Goal: Navigation & Orientation: Find specific page/section

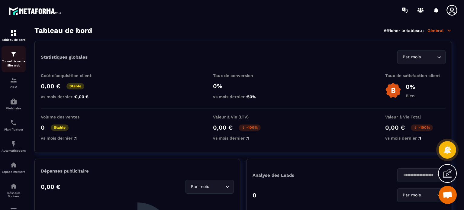
click at [16, 52] on img at bounding box center [13, 53] width 7 height 7
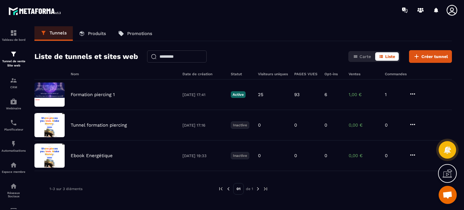
click at [453, 8] on icon at bounding box center [452, 10] width 12 height 12
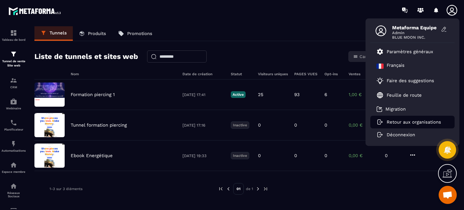
click at [418, 123] on p "Retour aux organisations" at bounding box center [413, 121] width 54 height 5
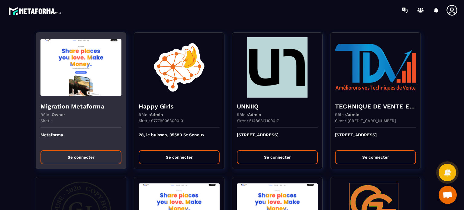
click at [125, 105] on div "Migration Metaforma Rôle : Owner Siret :" at bounding box center [81, 113] width 90 height 30
